Goal: Task Accomplishment & Management: Manage account settings

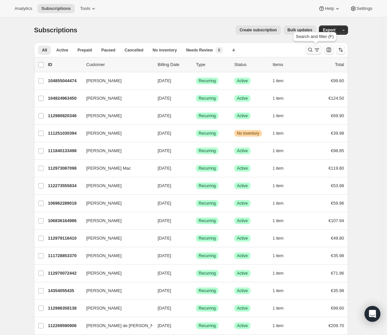
click at [320, 48] on icon "Search and filter results" at bounding box center [317, 50] width 7 height 7
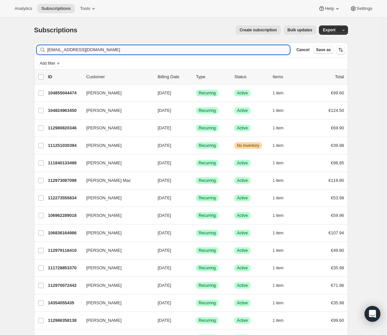
type input "[EMAIL_ADDRESS][DOMAIN_NAME]"
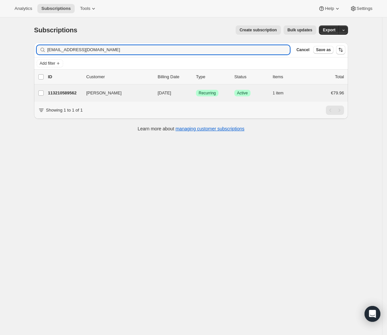
click at [147, 88] on div "[PERSON_NAME] 113210589562 [PERSON_NAME] [DATE] Success Recurring Success Activ…" at bounding box center [191, 93] width 314 height 17
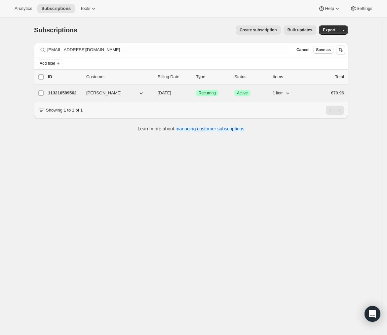
click at [187, 95] on p "[DATE]" at bounding box center [174, 93] width 33 height 7
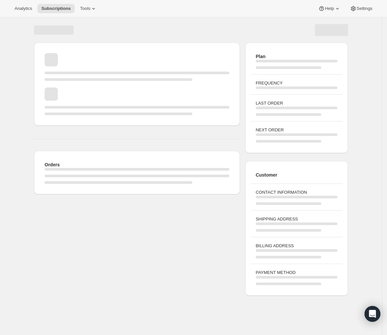
click at [182, 95] on div "Page loading" at bounding box center [137, 102] width 185 height 28
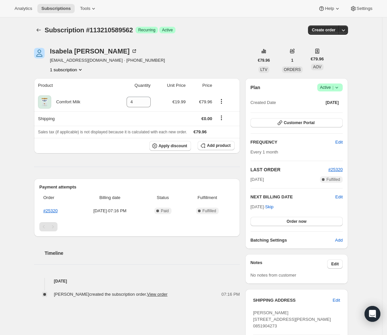
click at [340, 90] on icon at bounding box center [336, 87] width 7 height 7
click at [330, 108] on button "Cancel subscription" at bounding box center [330, 111] width 41 height 11
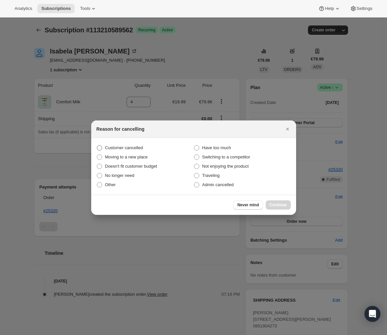
click at [115, 146] on span "Customer cancelled" at bounding box center [124, 147] width 38 height 5
click at [97, 146] on input "Customer cancelled" at bounding box center [97, 145] width 0 height 0
radio input "true"
click at [270, 203] on span "Continue" at bounding box center [278, 205] width 17 height 5
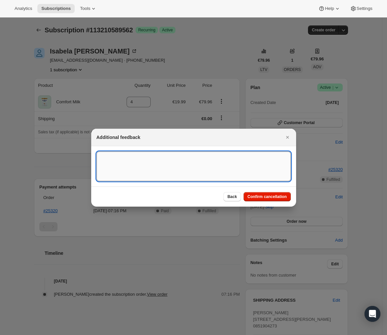
click at [186, 169] on textarea ":rbu:" at bounding box center [193, 167] width 194 height 30
type textarea "Customer requested to cancel subscription."
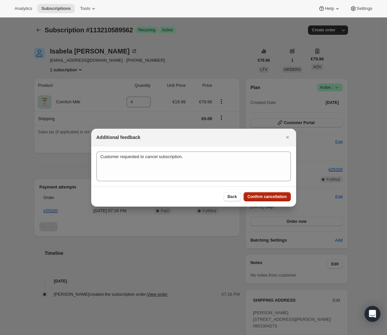
click at [270, 195] on span "Confirm cancellation" at bounding box center [266, 196] width 39 height 5
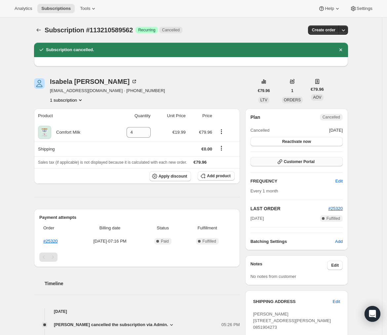
click at [293, 160] on span "Customer Portal" at bounding box center [299, 161] width 31 height 5
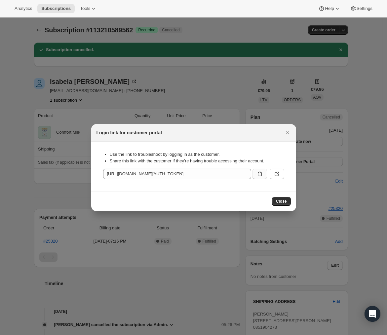
click at [263, 175] on button ":rep:" at bounding box center [259, 174] width 15 height 11
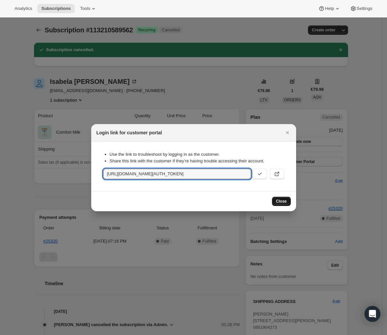
click at [279, 198] on button "Close" at bounding box center [281, 201] width 19 height 9
